Goal: Information Seeking & Learning: Learn about a topic

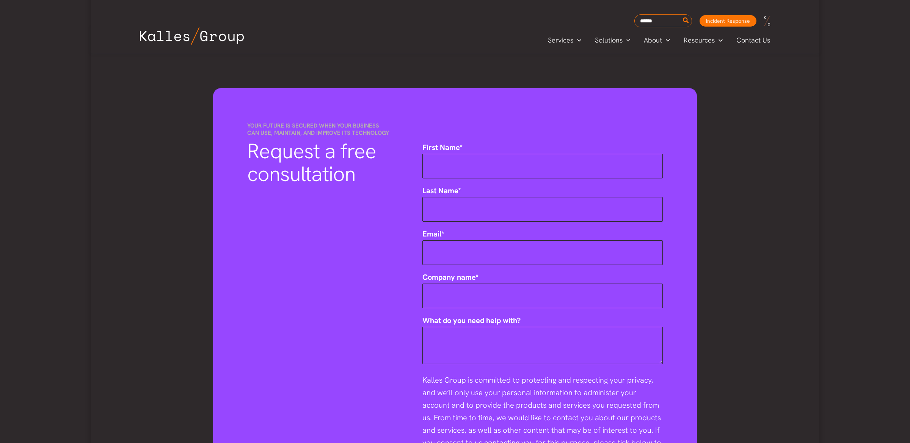
scroll to position [468, 0]
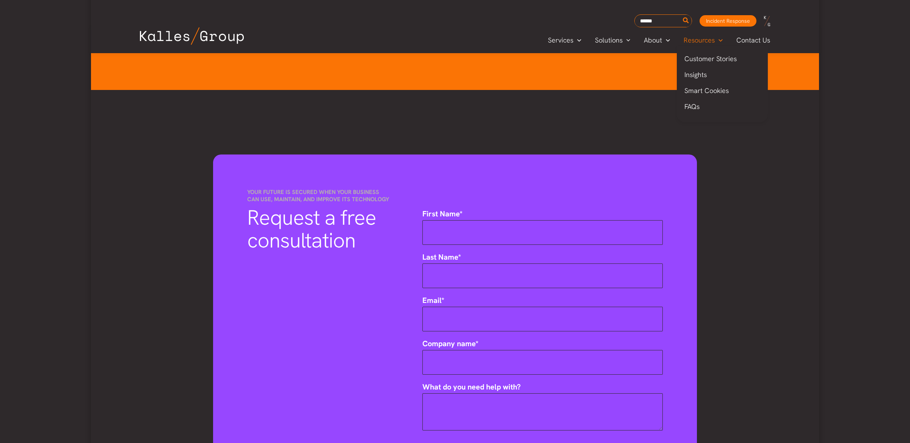
click at [698, 40] on span "Resources" at bounding box center [699, 40] width 31 height 11
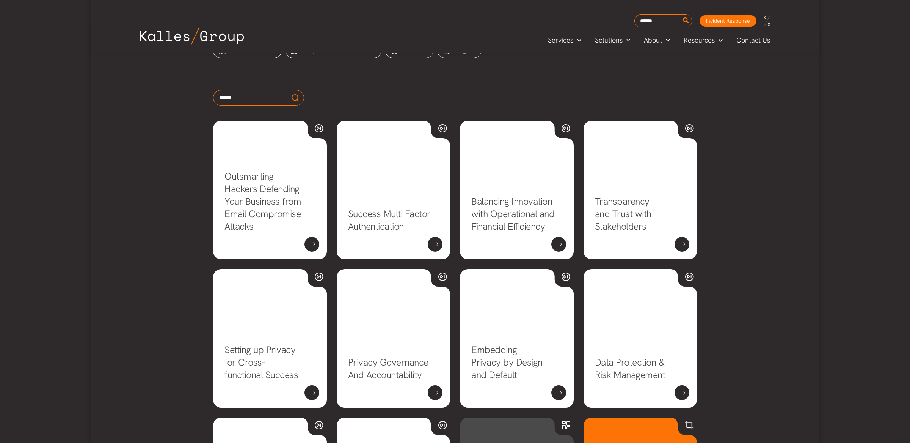
scroll to position [364, 0]
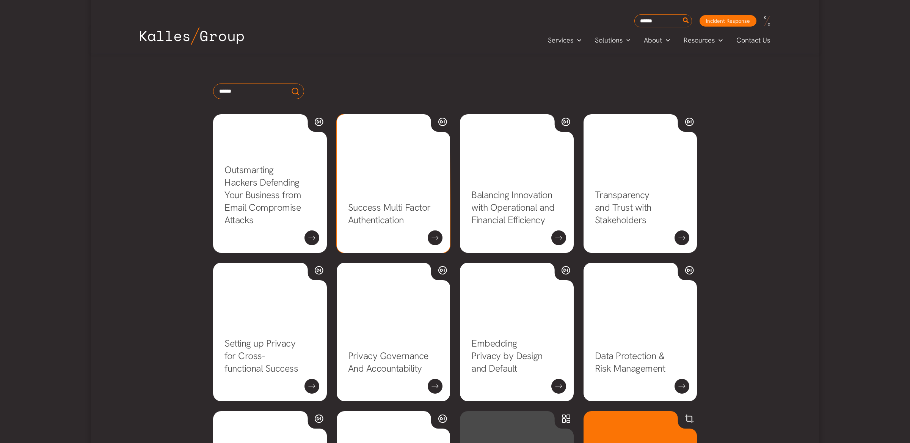
click at [392, 209] on link "Success Multi Factor Authentication" at bounding box center [389, 213] width 83 height 25
click at [374, 226] on link "Success Multi Factor Authentication" at bounding box center [389, 213] width 83 height 25
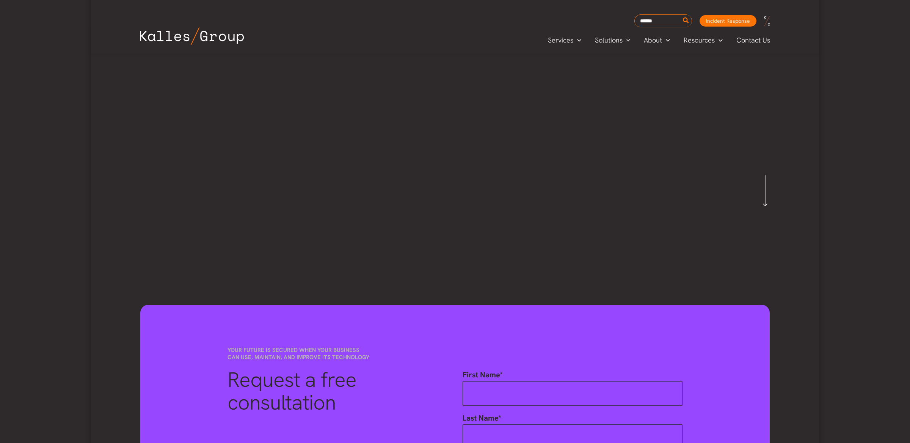
scroll to position [86, 0]
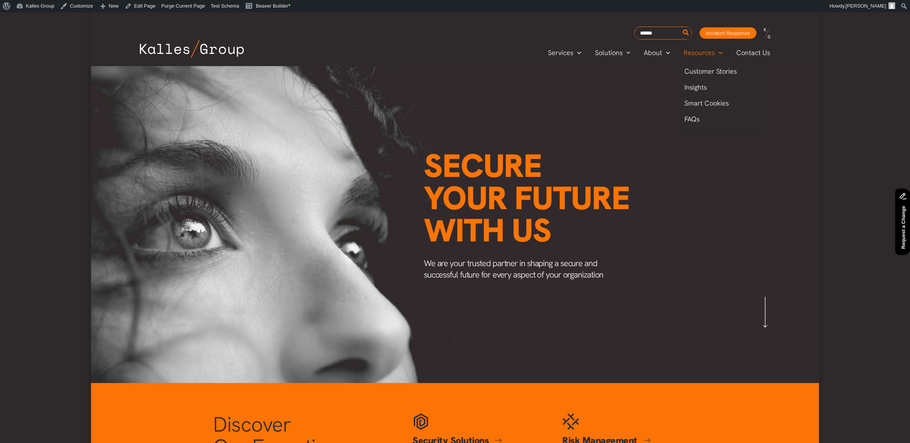
click at [715, 54] on span "Menu Toggle" at bounding box center [719, 52] width 8 height 9
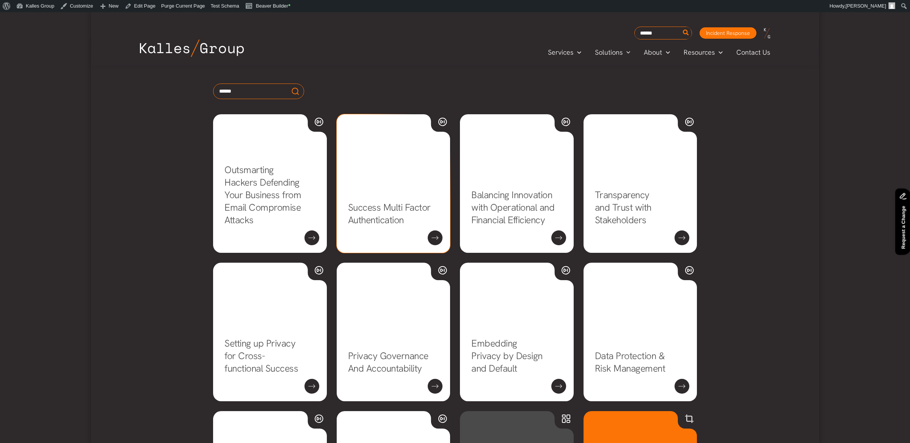
scroll to position [387, 0]
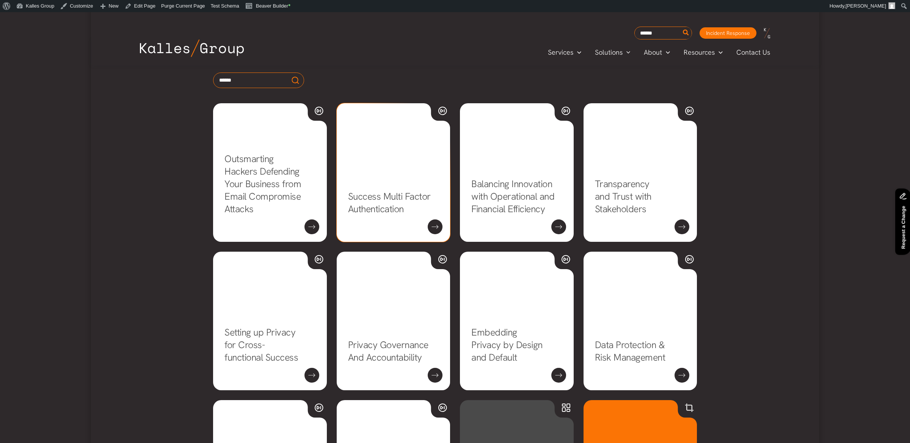
click at [375, 207] on link "Success Multi Factor Authentication" at bounding box center [389, 202] width 83 height 25
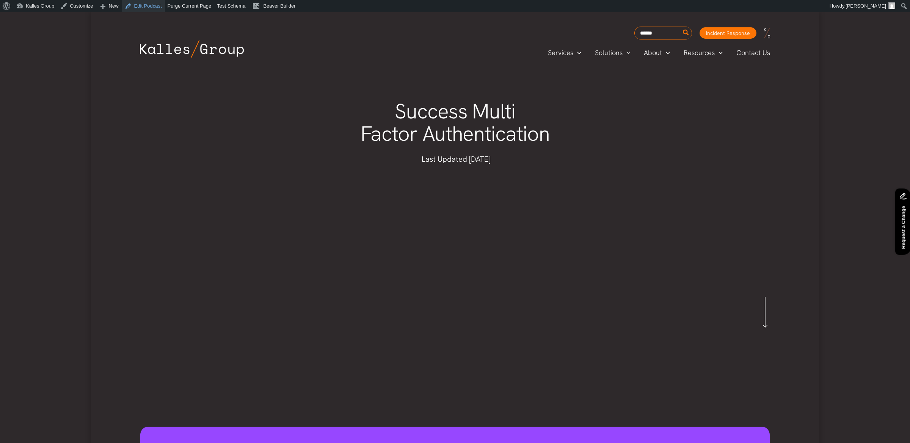
click at [148, 8] on link "Edit Podcast" at bounding box center [143, 6] width 43 height 12
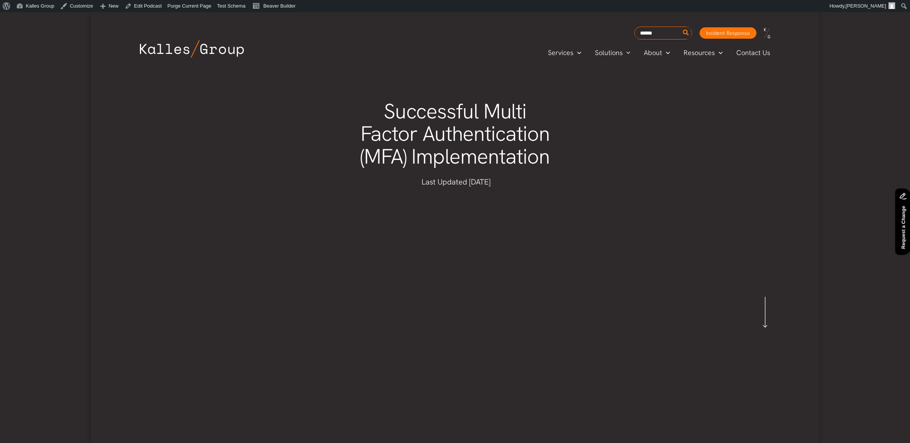
click at [700, 51] on span "Resources" at bounding box center [699, 52] width 31 height 11
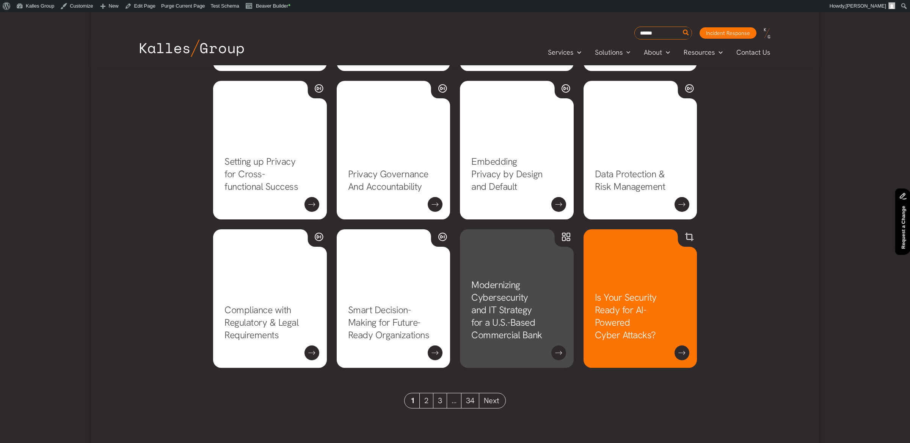
scroll to position [562, 0]
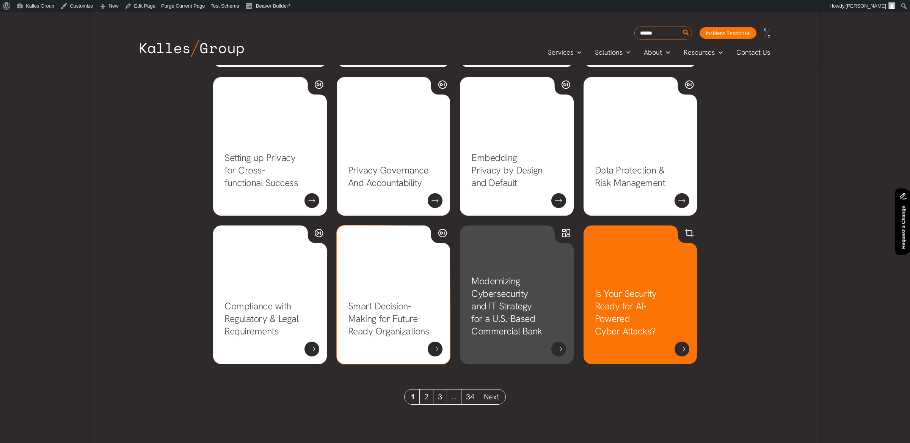
click at [372, 321] on link "Smart Decision-Making for Future-Ready Organizations" at bounding box center [389, 319] width 82 height 38
